Goal: Task Accomplishment & Management: Use online tool/utility

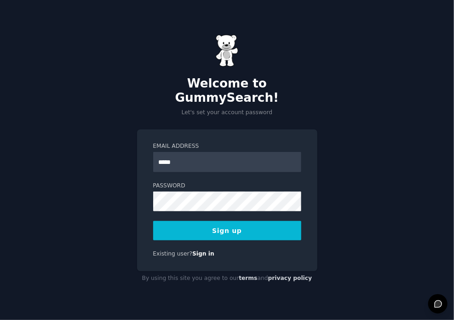
type input "**********"
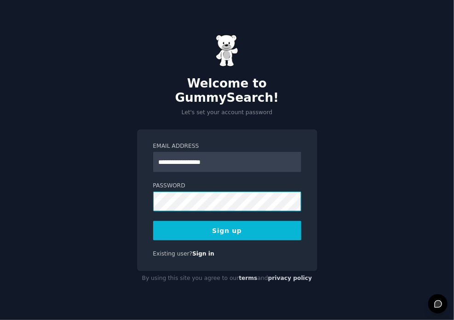
click at [153, 221] on button "Sign up" at bounding box center [227, 230] width 148 height 19
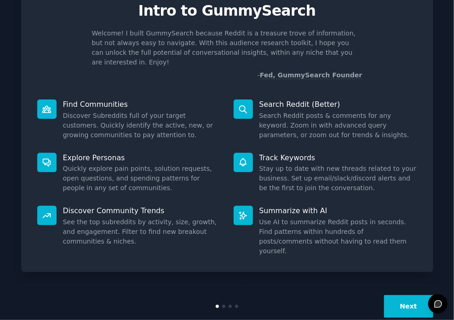
click at [403, 295] on button "Next" at bounding box center [408, 306] width 49 height 23
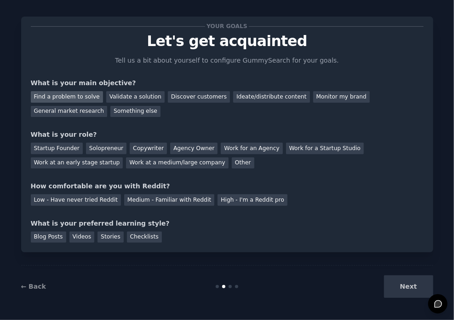
click at [77, 99] on div "Find a problem to solve" at bounding box center [67, 97] width 72 height 12
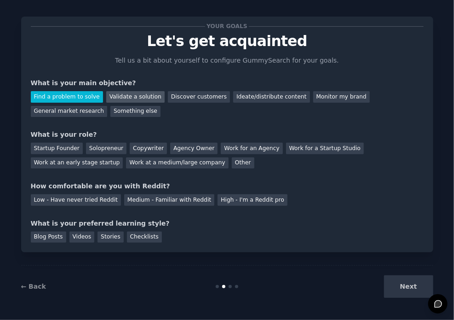
click at [109, 93] on div "Validate a solution" at bounding box center [135, 97] width 58 height 12
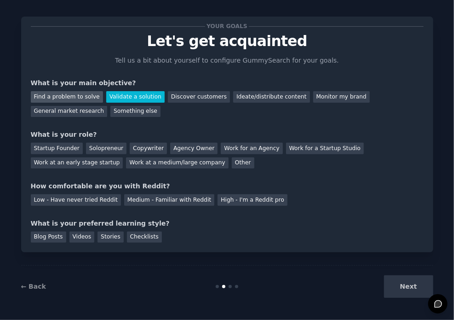
click at [71, 92] on div "Find a problem to solve" at bounding box center [67, 97] width 72 height 12
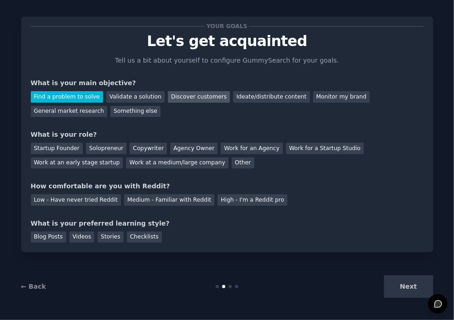
click at [174, 96] on div "Discover customers" at bounding box center [199, 97] width 62 height 12
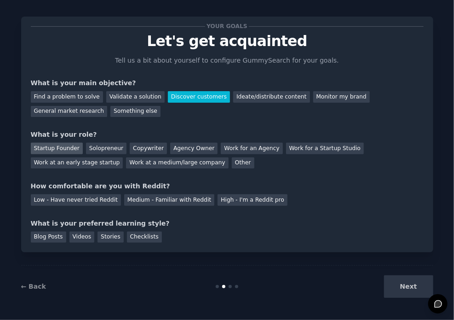
click at [55, 150] on div "Startup Founder" at bounding box center [57, 149] width 52 height 12
click at [90, 197] on div "Low - Have never tried Reddit" at bounding box center [76, 200] width 90 height 12
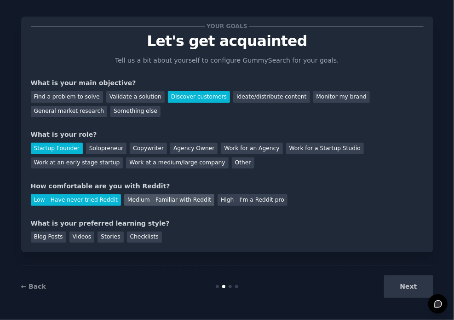
click at [139, 197] on div "Medium - Familiar with Reddit" at bounding box center [169, 200] width 90 height 12
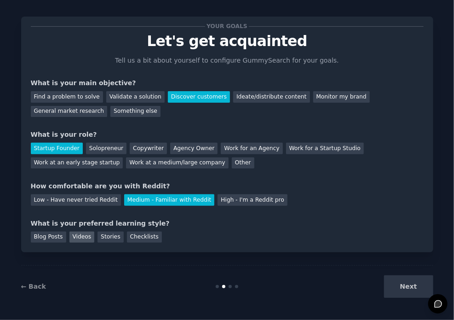
click at [80, 240] on div "Videos" at bounding box center [82, 238] width 25 height 12
click at [407, 283] on button "Next" at bounding box center [408, 286] width 49 height 23
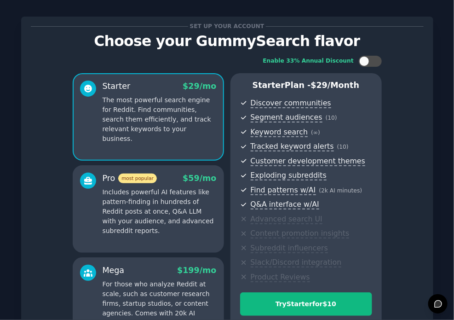
scroll to position [120, 0]
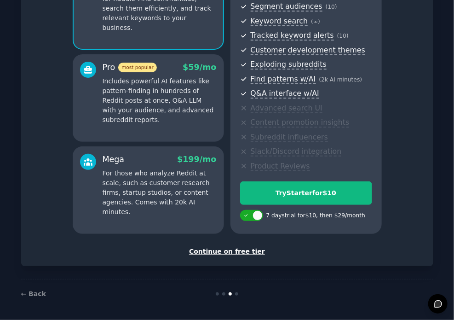
click at [231, 251] on div "Continue on free tier" at bounding box center [227, 252] width 393 height 10
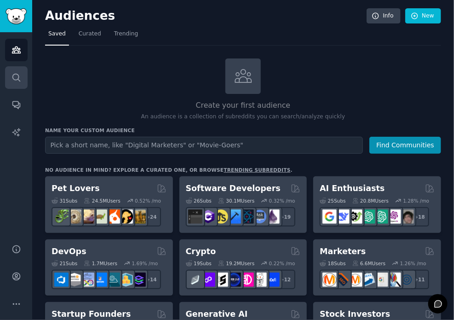
click at [19, 76] on icon "Sidebar" at bounding box center [17, 78] width 10 height 10
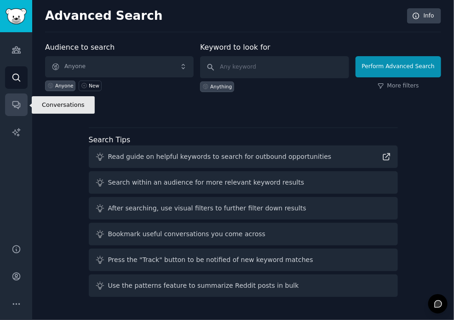
click at [17, 96] on link "Conversations" at bounding box center [16, 104] width 23 height 23
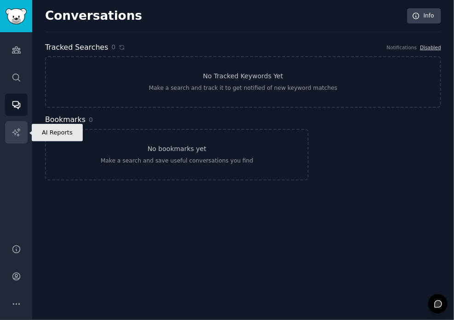
click at [20, 139] on link "AI Reports" at bounding box center [16, 132] width 23 height 23
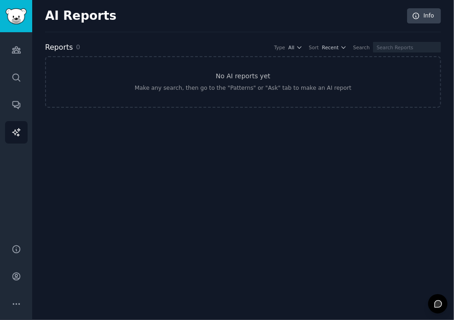
click at [28, 57] on div "Audiences Search Conversations AI Reports" at bounding box center [16, 132] width 32 height 201
click at [1, 56] on div "Audiences Search Conversations AI Reports" at bounding box center [16, 132] width 32 height 201
click at [6, 52] on link "Audiences" at bounding box center [16, 50] width 23 height 23
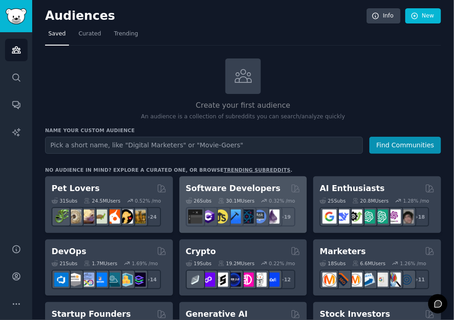
click at [191, 186] on h2 "Software Developers" at bounding box center [233, 189] width 95 height 12
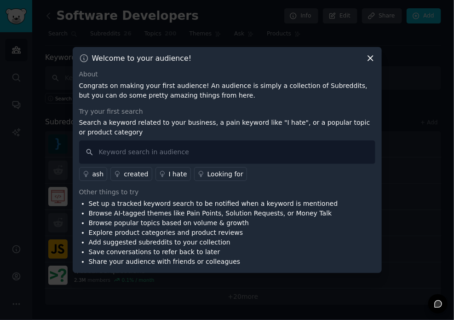
click at [371, 53] on div "Welcome to your audience! About Congrats on making your first audience! An audi…" at bounding box center [227, 160] width 309 height 226
click at [159, 173] on icon at bounding box center [162, 174] width 6 height 6
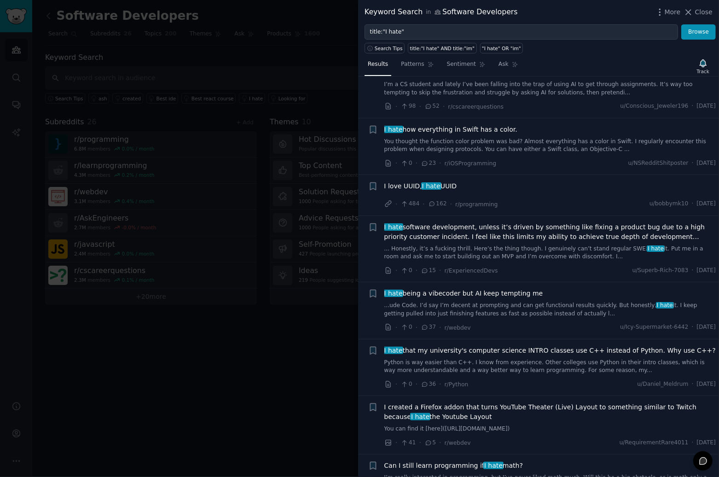
scroll to position [230, 0]
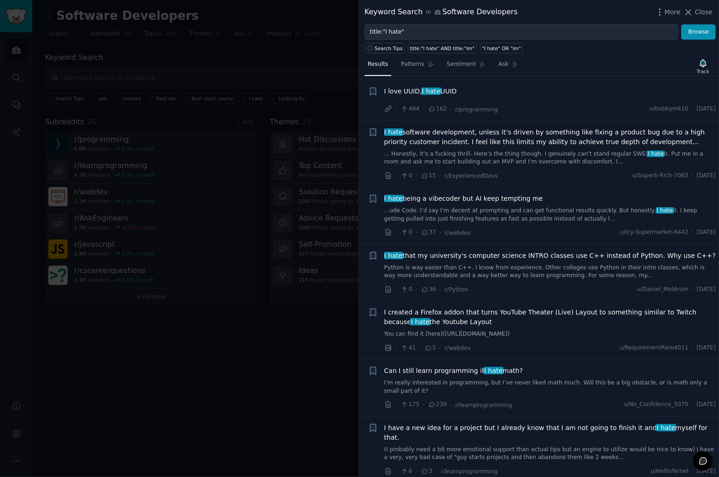
drag, startPoint x: 562, startPoint y: 231, endPoint x: 660, endPoint y: 48, distance: 207.4
click at [454, 48] on div "Search Tips title:"I hate" AND title:"im" "I hate" OR "im"" at bounding box center [538, 47] width 361 height 14
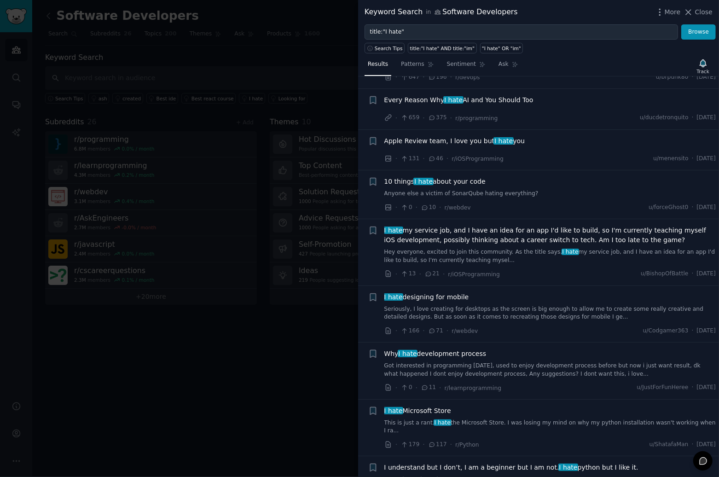
scroll to position [690, 0]
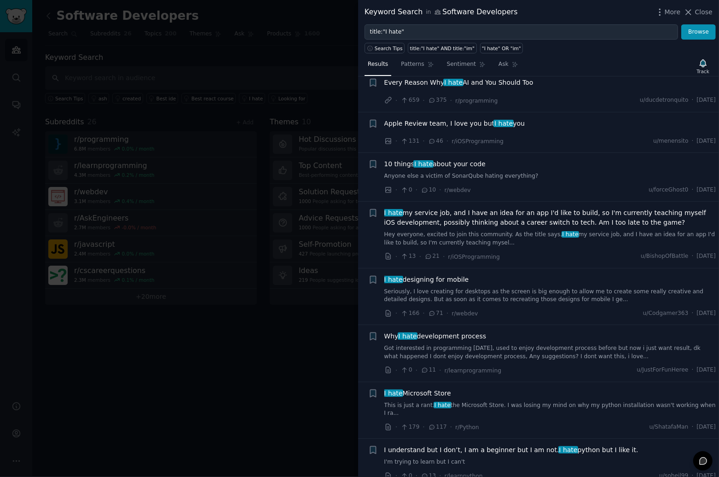
click at [454, 112] on li "+ Apple Review team, I love you but I hate you · 131 · 46 · r/iOSProgramming u/…" at bounding box center [538, 132] width 361 height 41
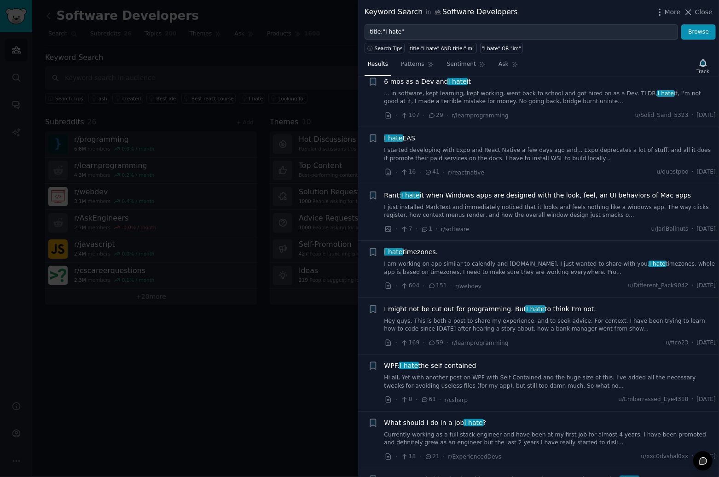
scroll to position [2025, 0]
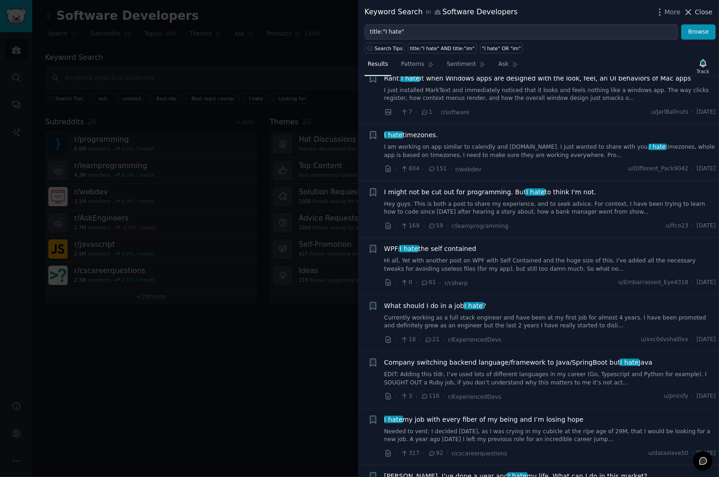
click at [454, 10] on div "Keyword Search in Software Developers More Close" at bounding box center [538, 12] width 361 height 24
click at [454, 14] on span "Close" at bounding box center [703, 12] width 17 height 10
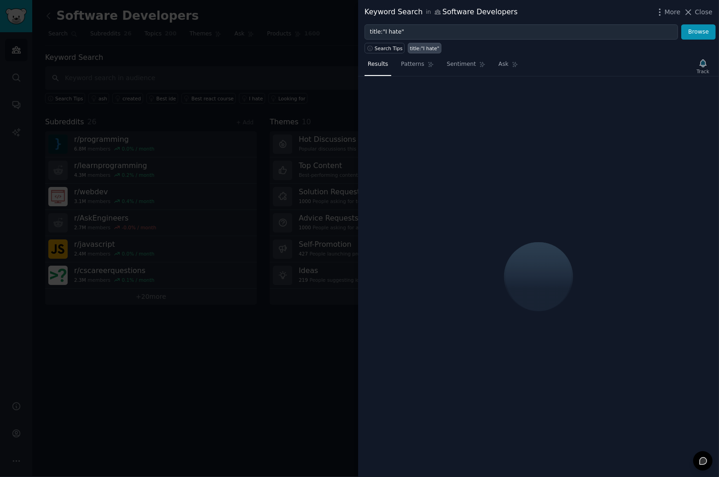
drag, startPoint x: 251, startPoint y: 146, endPoint x: 73, endPoint y: 92, distance: 186.2
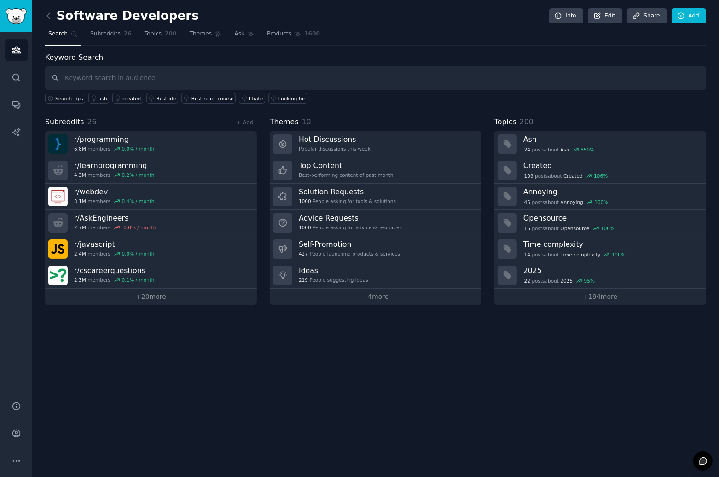
click at [4, 70] on div "Audiences Search Conversations AI Reports" at bounding box center [16, 211] width 32 height 358
click at [17, 46] on icon "Sidebar" at bounding box center [17, 50] width 10 height 10
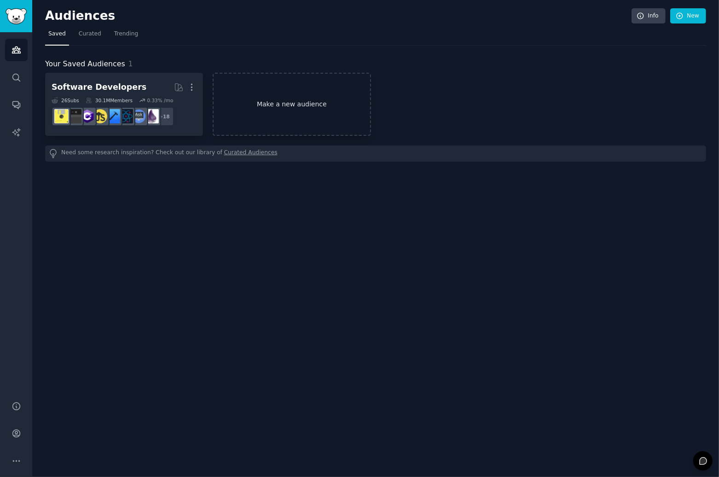
click at [263, 85] on link "Make a new audience" at bounding box center [292, 104] width 158 height 63
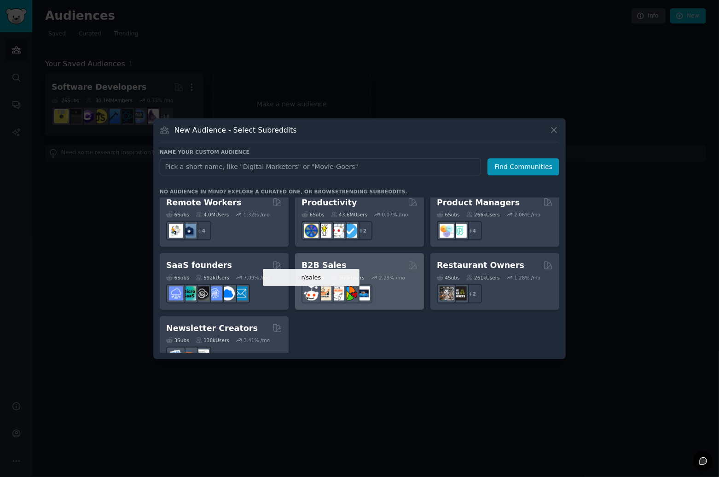
scroll to position [719, 0]
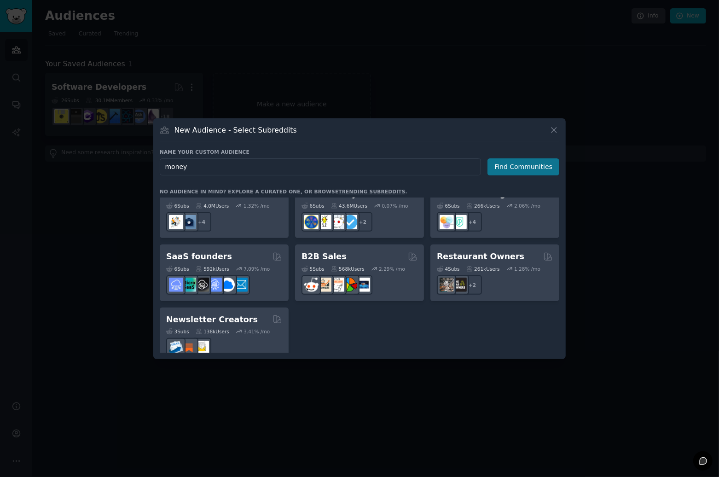
type input "money"
click at [454, 167] on button "Find Communities" at bounding box center [523, 166] width 72 height 17
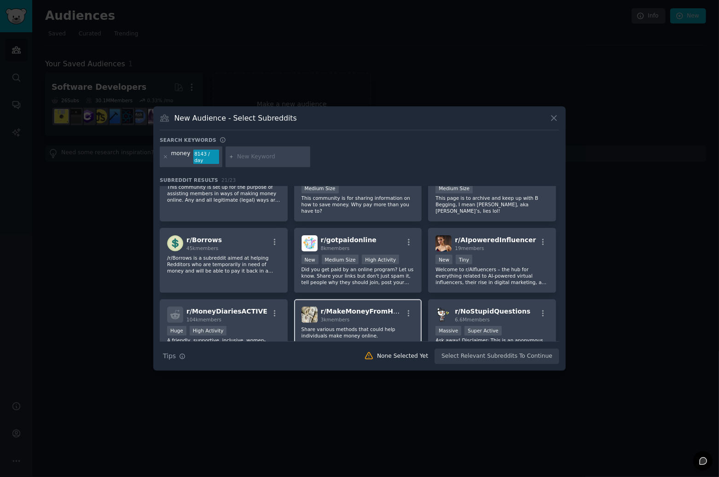
scroll to position [230, 0]
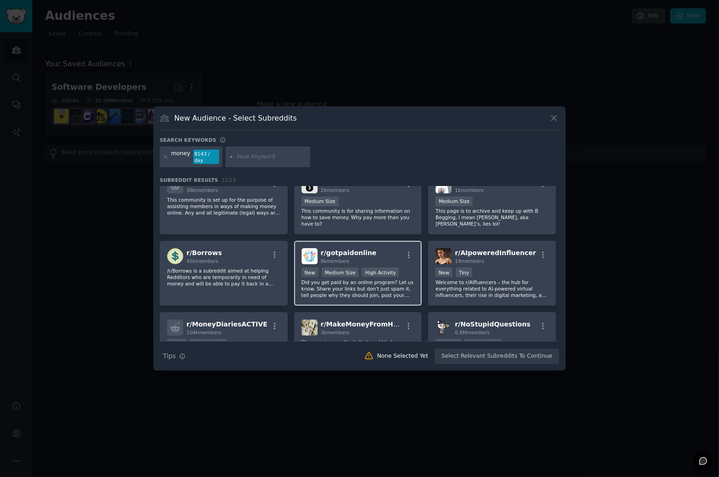
click at [394, 267] on div "New Medium Size High Activity" at bounding box center [357, 273] width 113 height 12
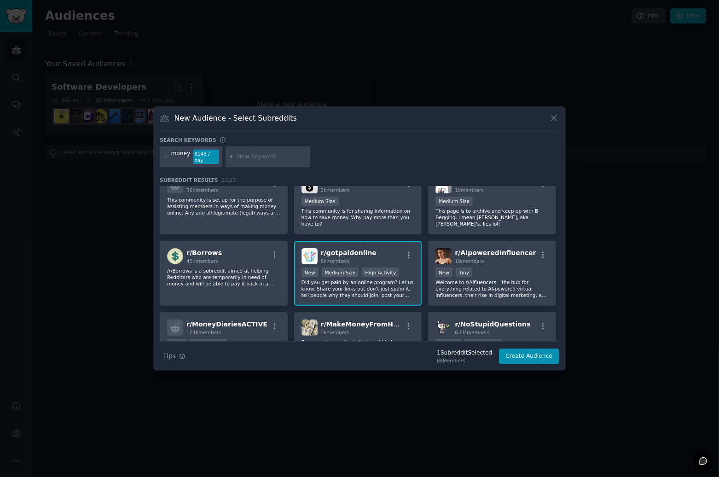
scroll to position [360, 0]
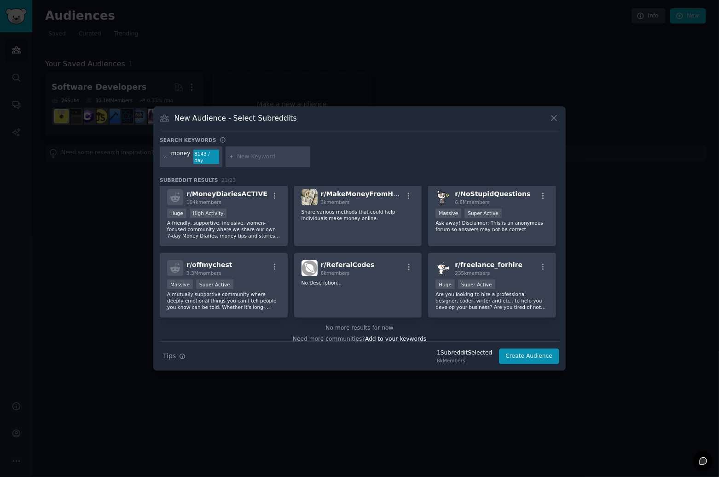
click at [273, 160] on input "text" at bounding box center [272, 157] width 70 height 8
type input "saving"
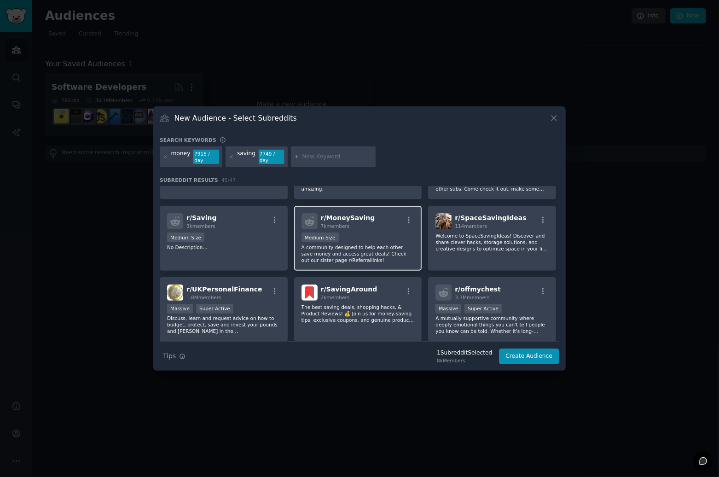
scroll to position [276, 0]
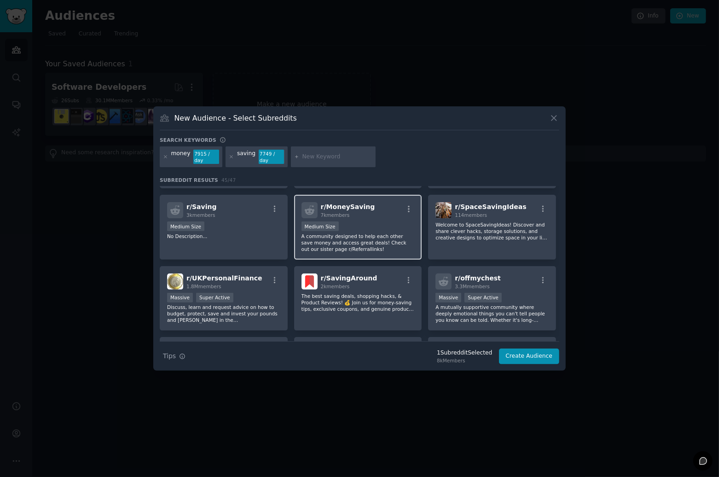
click at [373, 233] on p "A community designed to help each other save money and access great deals! Chec…" at bounding box center [357, 242] width 113 height 19
click at [366, 238] on p "A community designed to help each other save money and access great deals! Chec…" at bounding box center [357, 242] width 113 height 19
click at [359, 293] on p "The best saving deals, shopping hacks, & Product Reviews! 💰 Join us for money-s…" at bounding box center [357, 302] width 113 height 19
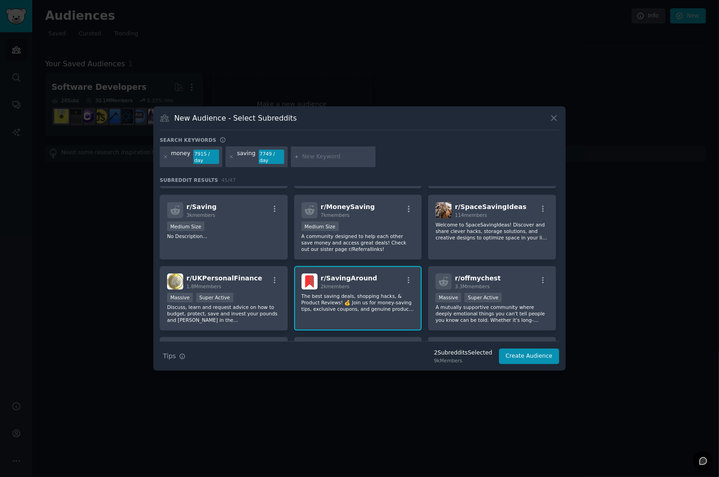
click at [405, 273] on div "r/ SavingAround 2k members" at bounding box center [357, 281] width 113 height 16
click at [406, 276] on icon "button" at bounding box center [409, 280] width 8 height 8
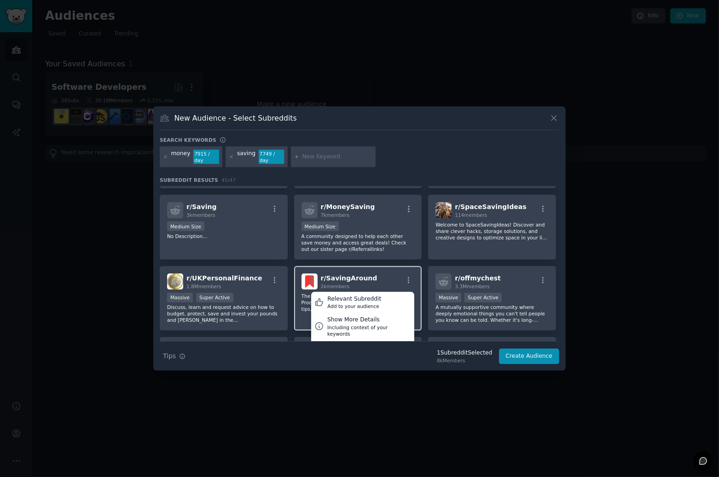
click at [350, 283] on div "2k members" at bounding box center [349, 286] width 57 height 6
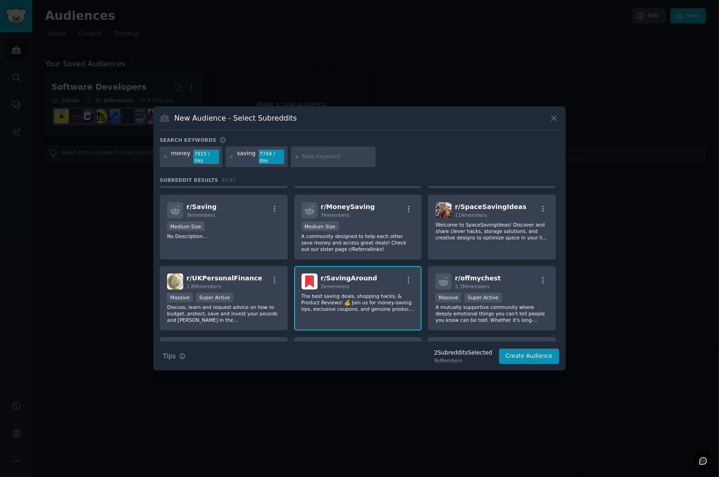
click at [350, 283] on div "2k members" at bounding box center [349, 286] width 57 height 6
click at [379, 233] on p "A community designed to help each other save money and access great deals! Chec…" at bounding box center [357, 242] width 113 height 19
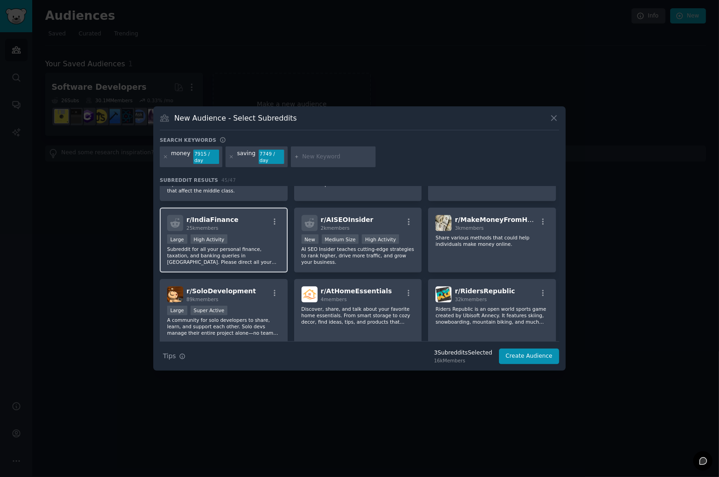
scroll to position [690, 0]
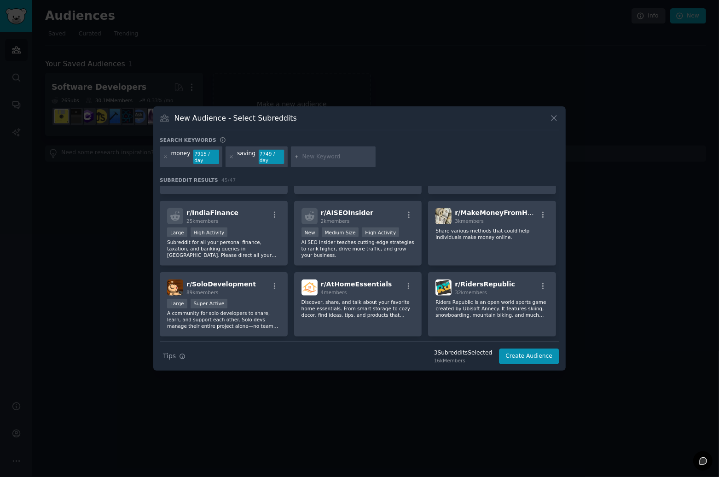
click at [320, 153] on input "text" at bounding box center [337, 157] width 70 height 8
type input "s"
type input "expense track"
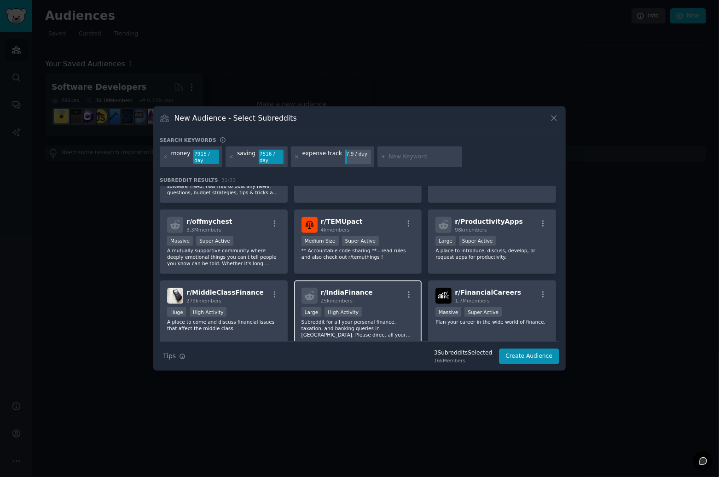
scroll to position [598, 0]
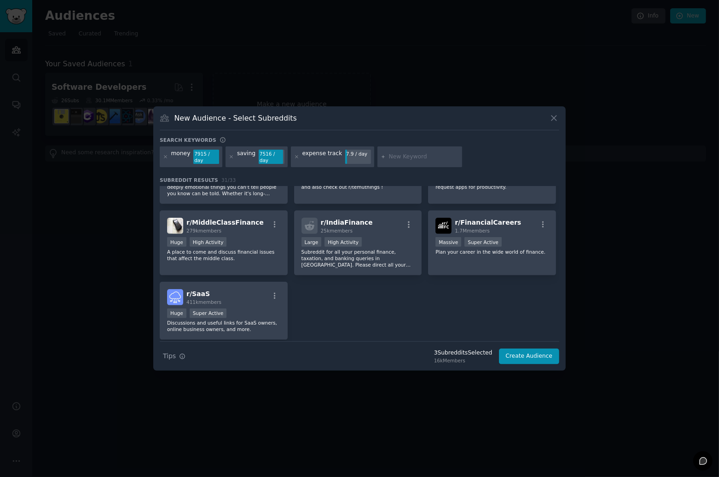
click at [294, 153] on div at bounding box center [296, 157] width 5 height 15
click at [294, 154] on icon at bounding box center [296, 156] width 5 height 5
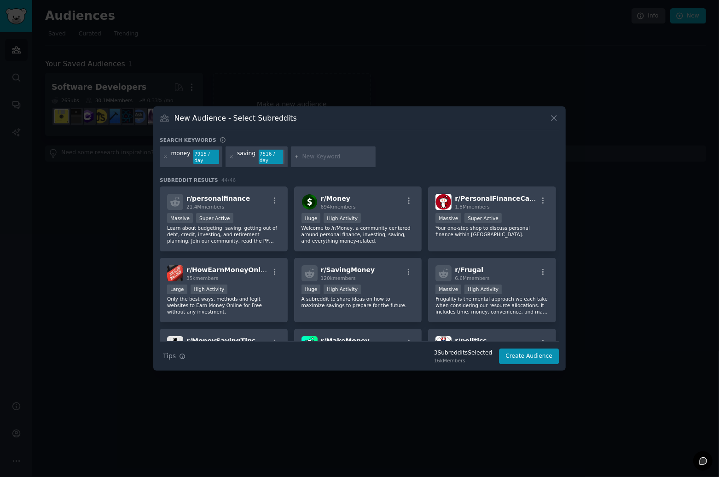
click at [334, 157] on input "text" at bounding box center [337, 157] width 70 height 8
type input "track"
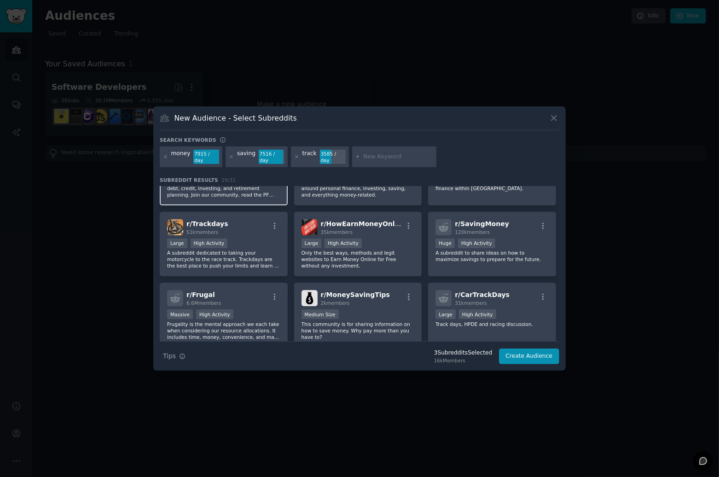
scroll to position [230, 0]
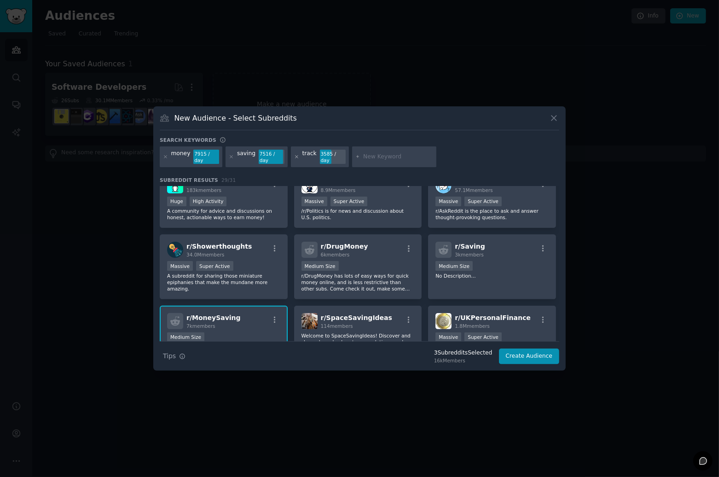
click at [294, 156] on icon at bounding box center [296, 156] width 5 height 5
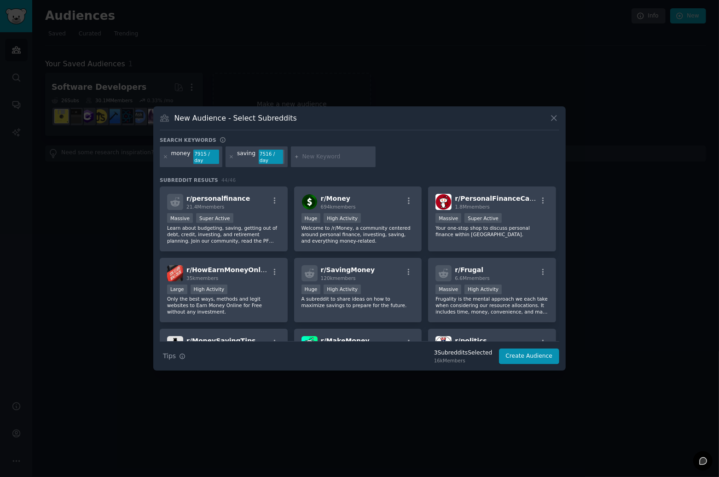
click at [349, 149] on div at bounding box center [333, 156] width 85 height 21
click at [330, 159] on input "text" at bounding box center [337, 157] width 70 height 8
type input "record"
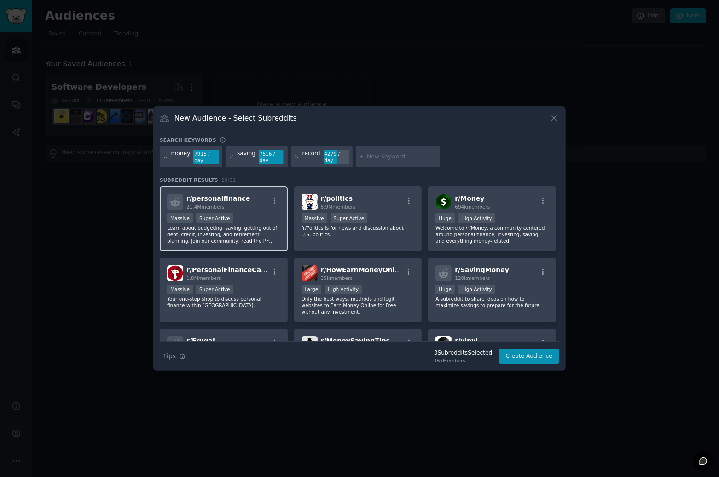
click at [255, 197] on div "r/ personalfinance 21.4M members" at bounding box center [223, 202] width 113 height 16
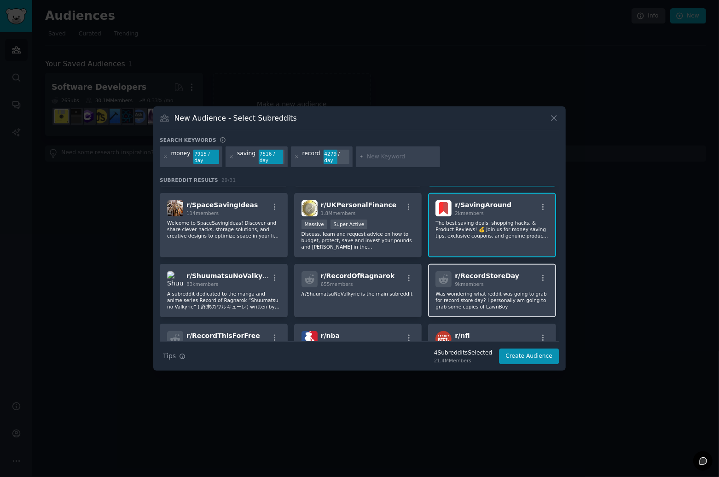
scroll to position [368, 0]
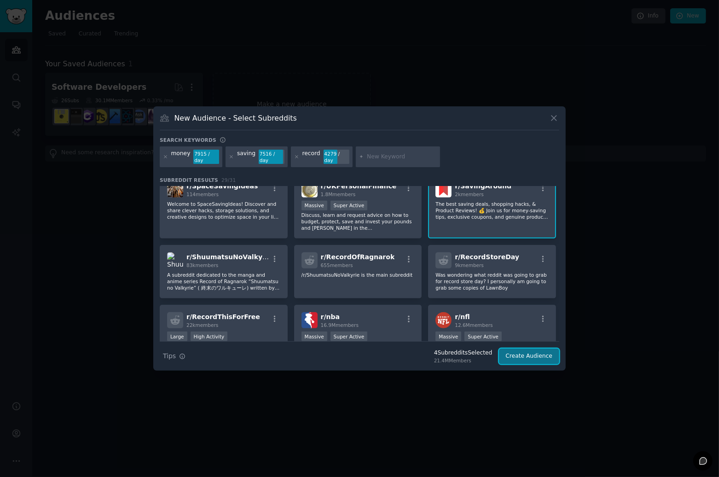
click at [454, 319] on button "Create Audience" at bounding box center [529, 356] width 61 height 16
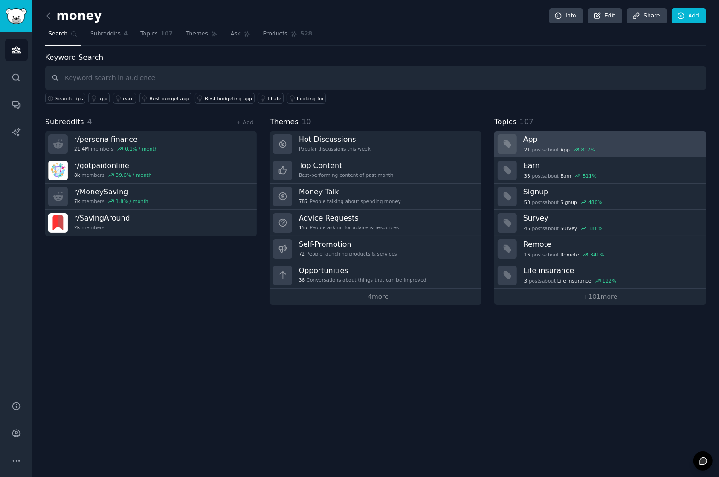
click at [454, 140] on h3 "App" at bounding box center [611, 139] width 176 height 10
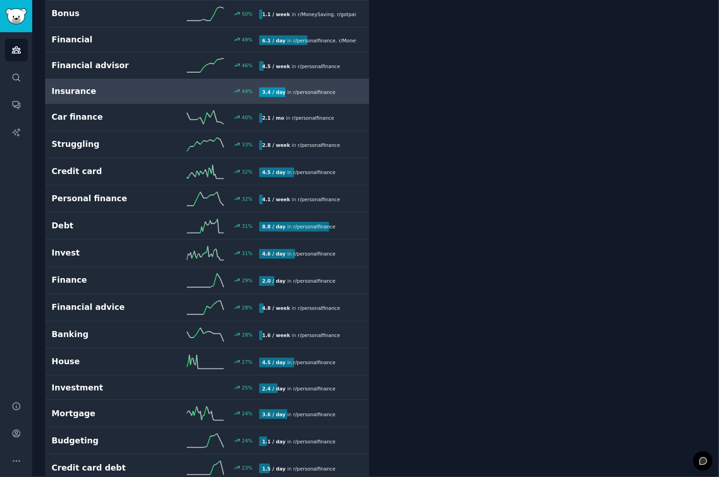
scroll to position [552, 0]
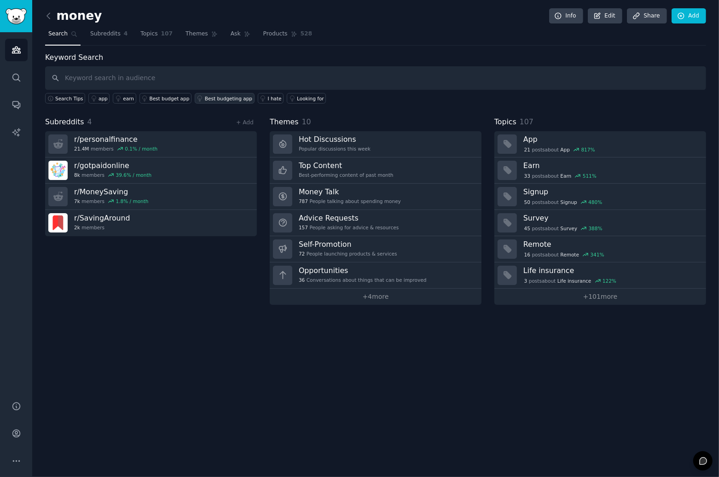
click at [195, 93] on link "Best budgeting app" at bounding box center [225, 98] width 60 height 11
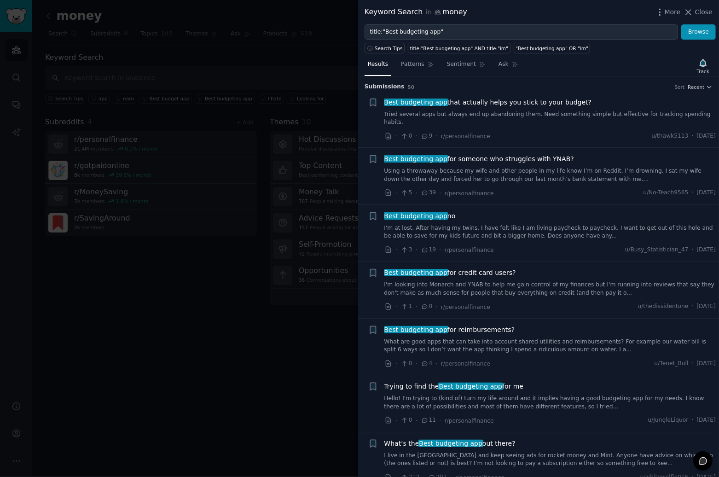
click at [454, 100] on span "Best budgeting app that actually helps you stick to your budget?" at bounding box center [488, 103] width 208 height 10
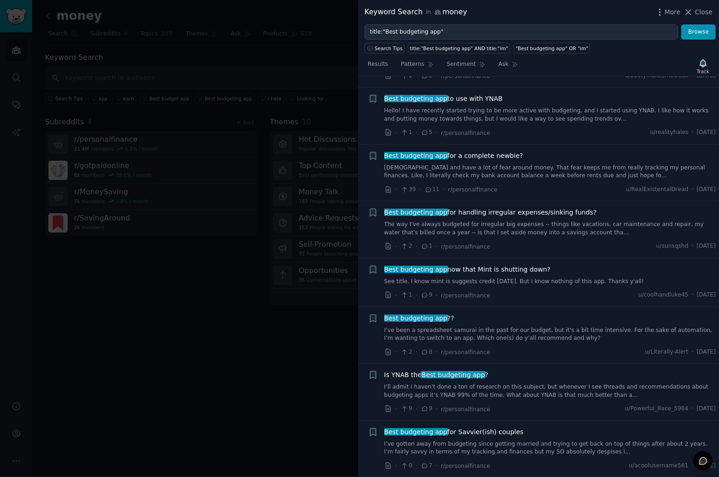
scroll to position [1027, 0]
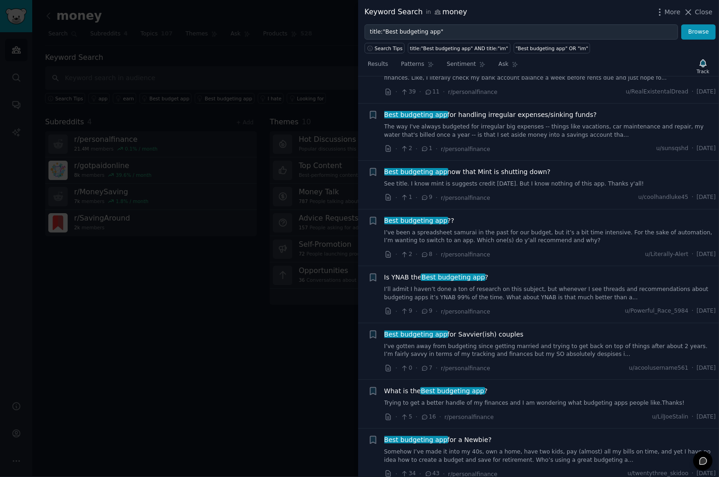
click at [172, 308] on div at bounding box center [359, 238] width 719 height 477
